Goal: Find specific page/section: Find specific page/section

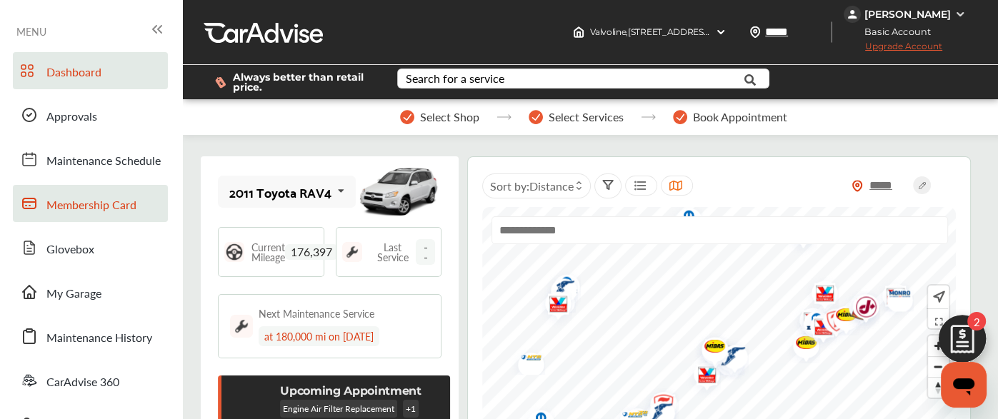
click at [109, 214] on span "Membership Card" at bounding box center [91, 205] width 90 height 19
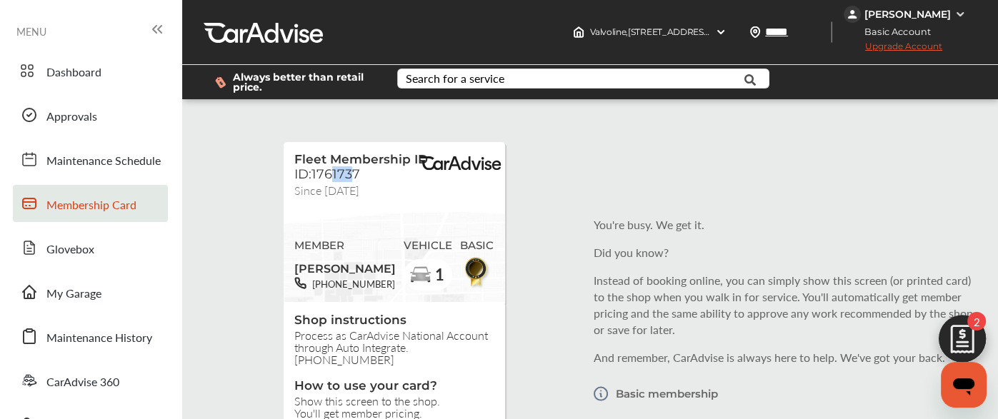
drag, startPoint x: 328, startPoint y: 180, endPoint x: 346, endPoint y: 180, distance: 17.1
click at [346, 180] on span "ID:1761737" at bounding box center [327, 174] width 66 height 16
